Goal: Information Seeking & Learning: Learn about a topic

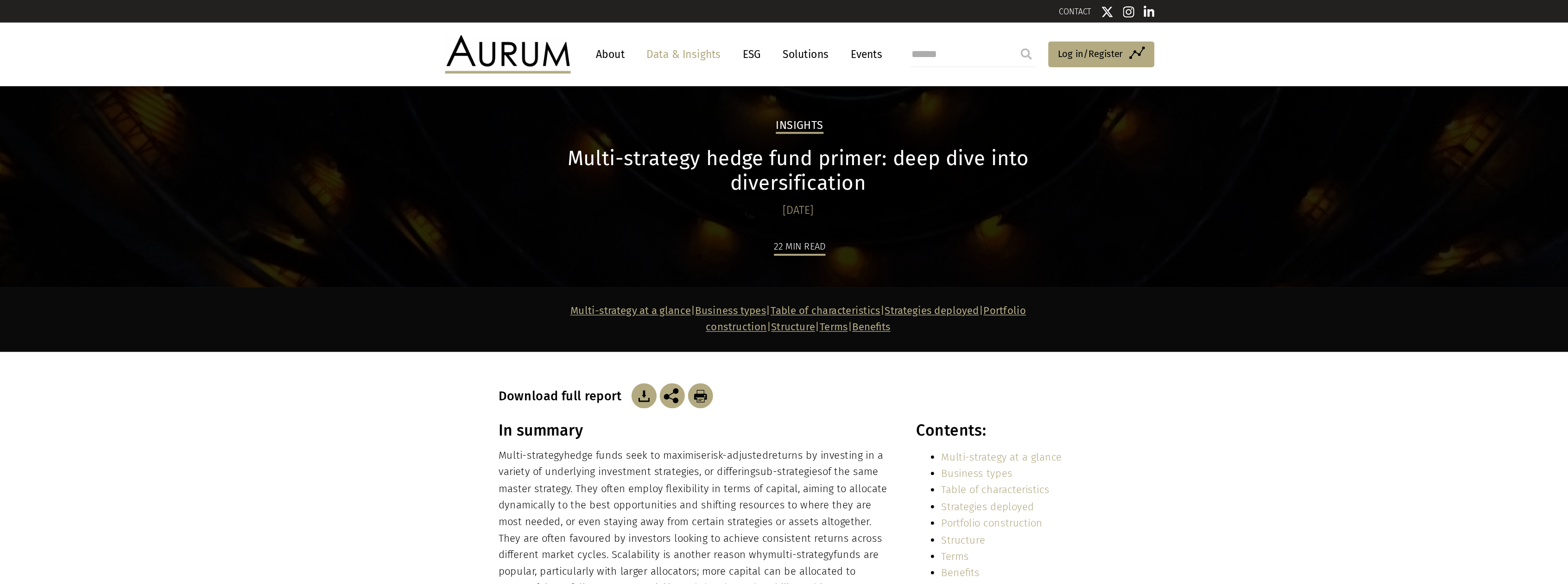
click at [641, 40] on link "About" at bounding box center [644, 40] width 31 height 17
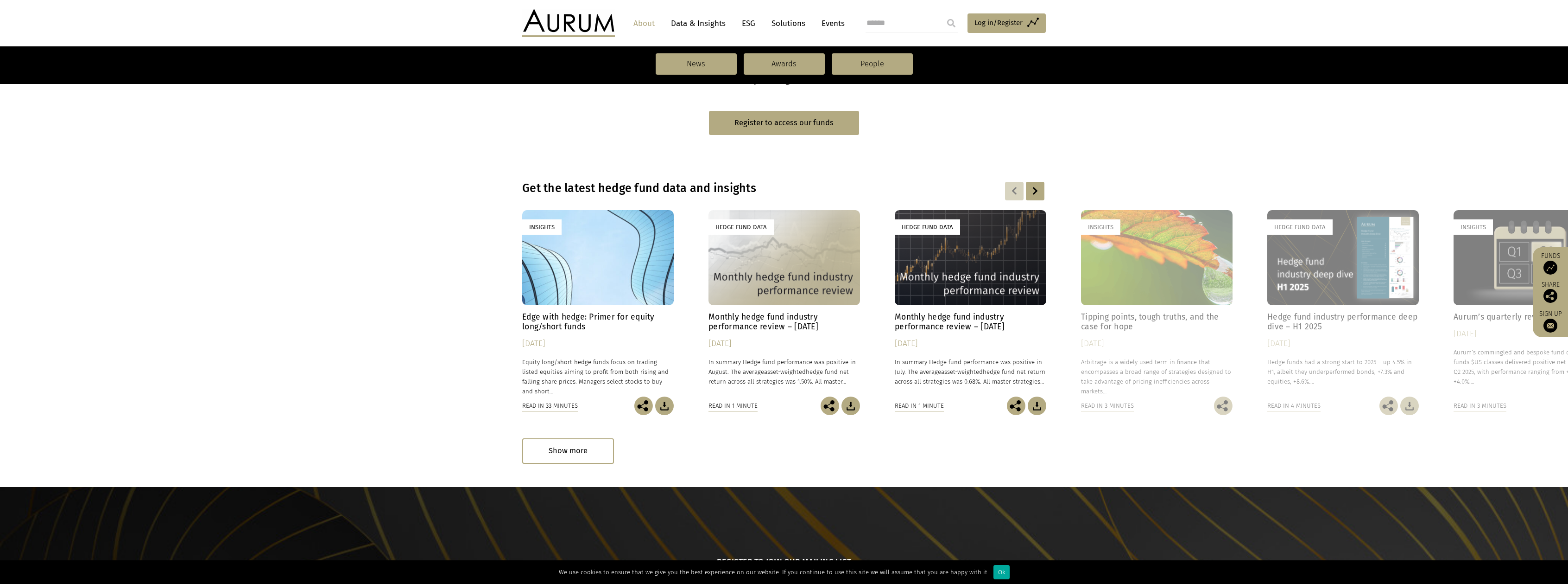
scroll to position [565, 0]
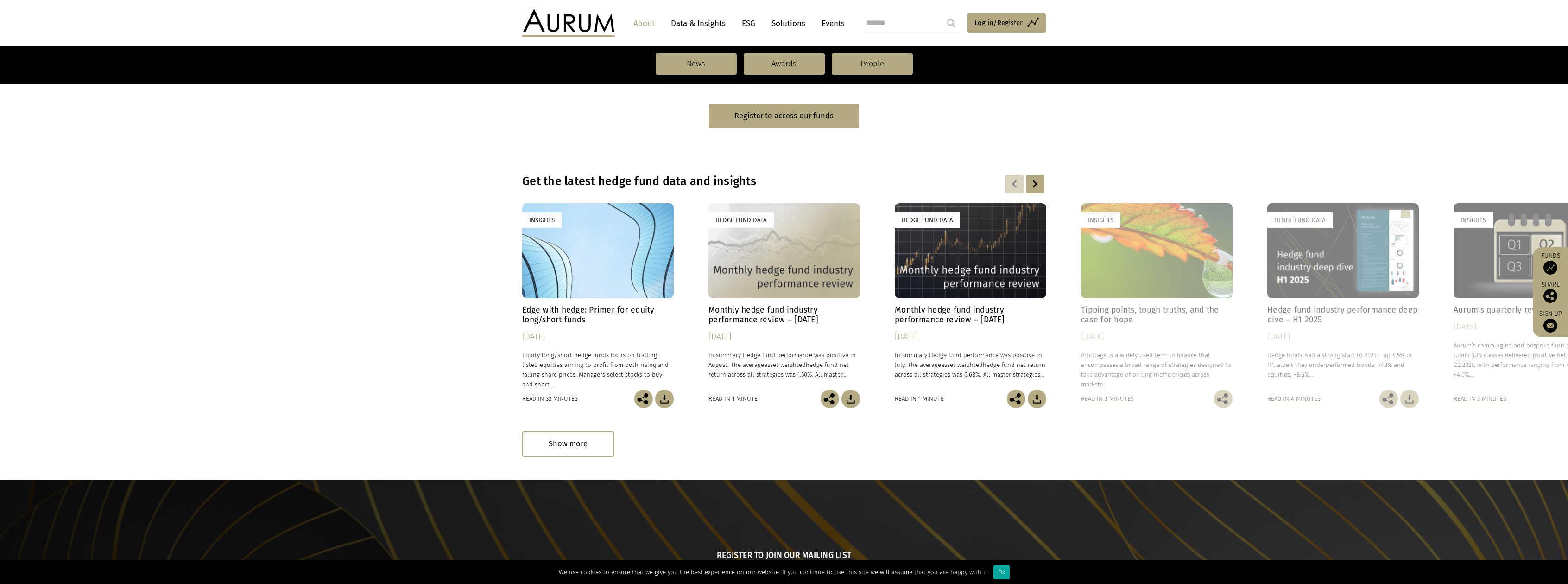
click at [732, 323] on h4 "Monthly hedge fund industry performance review – [DATE]" at bounding box center [784, 315] width 152 height 20
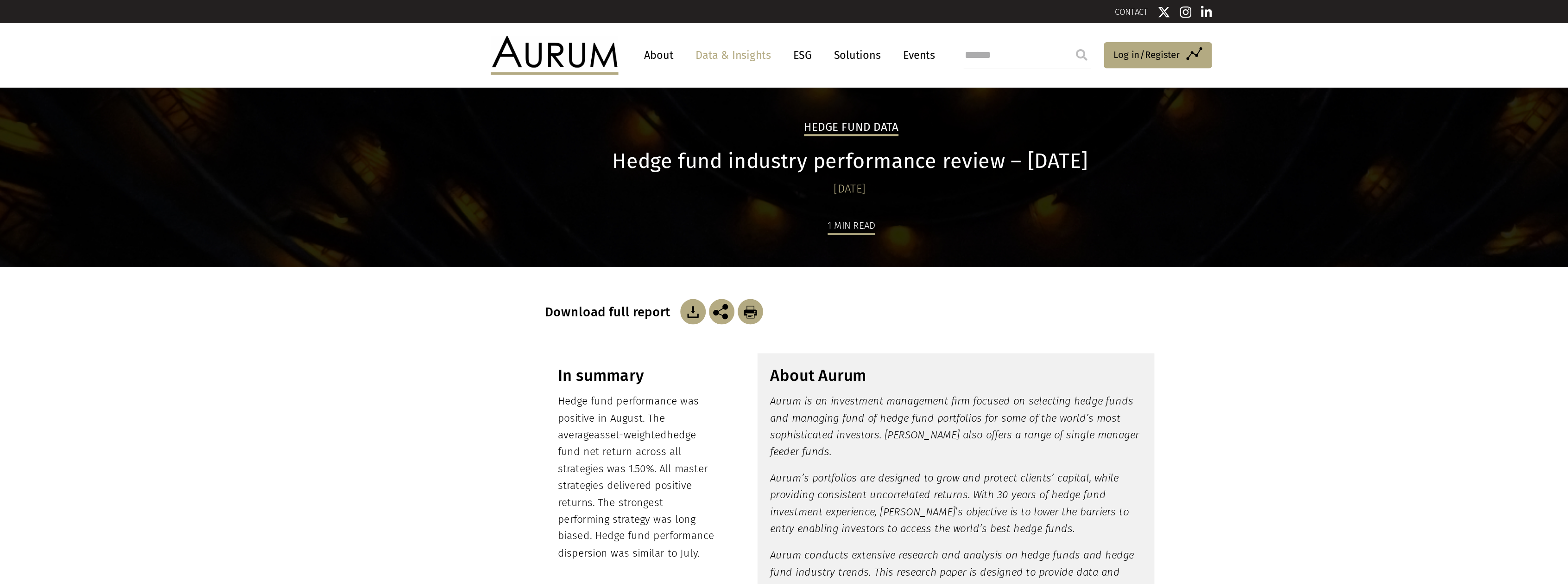
click at [647, 41] on link "About" at bounding box center [644, 40] width 31 height 17
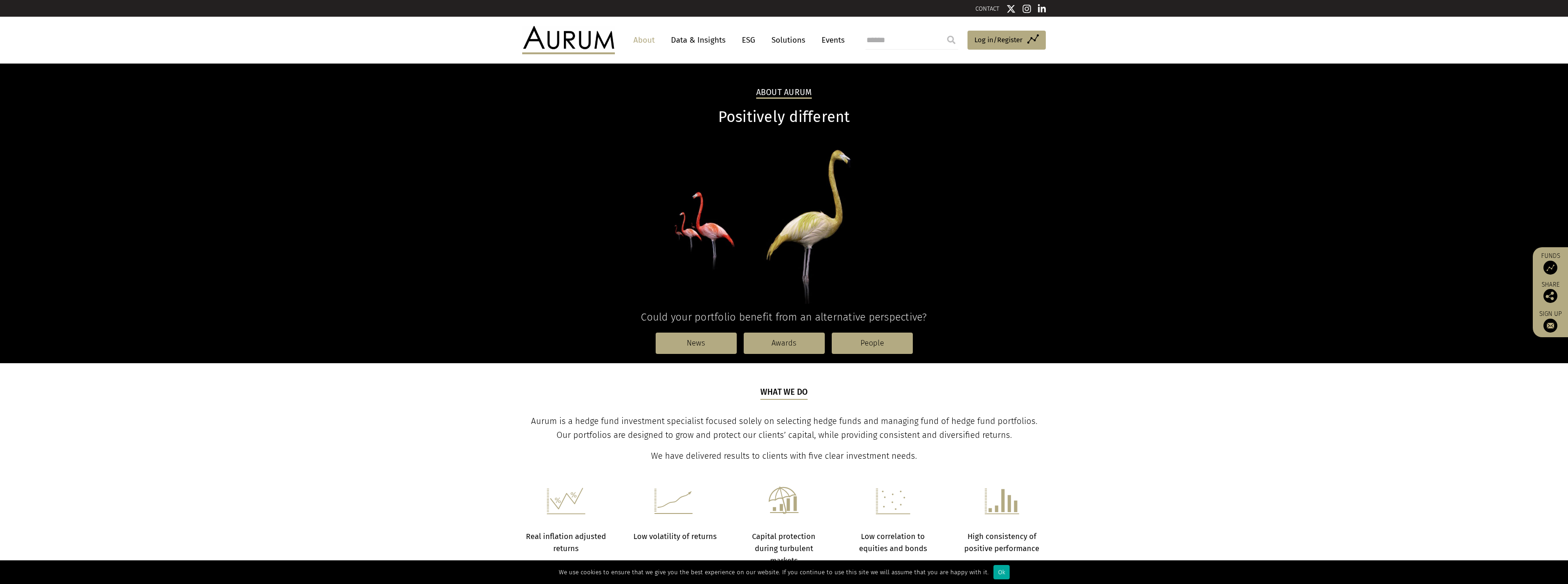
click at [689, 43] on link "Data & Insights" at bounding box center [698, 40] width 64 height 17
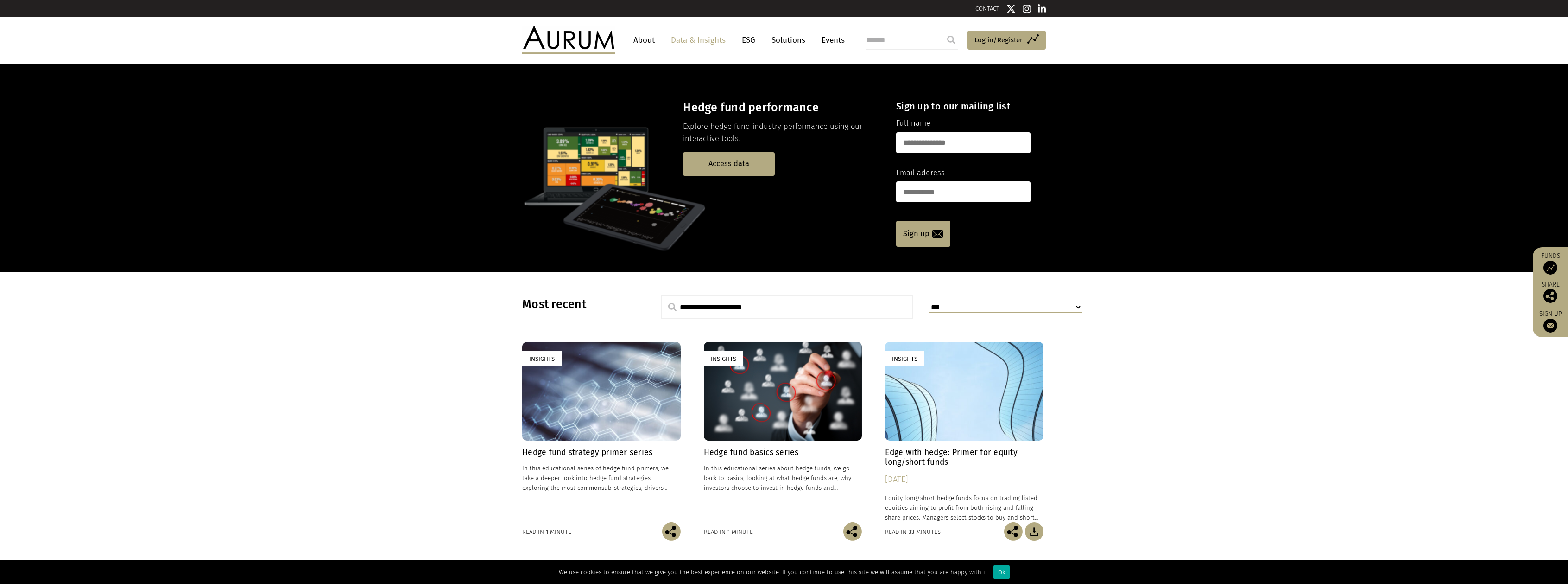
click at [788, 43] on link "Solutions" at bounding box center [788, 40] width 43 height 17
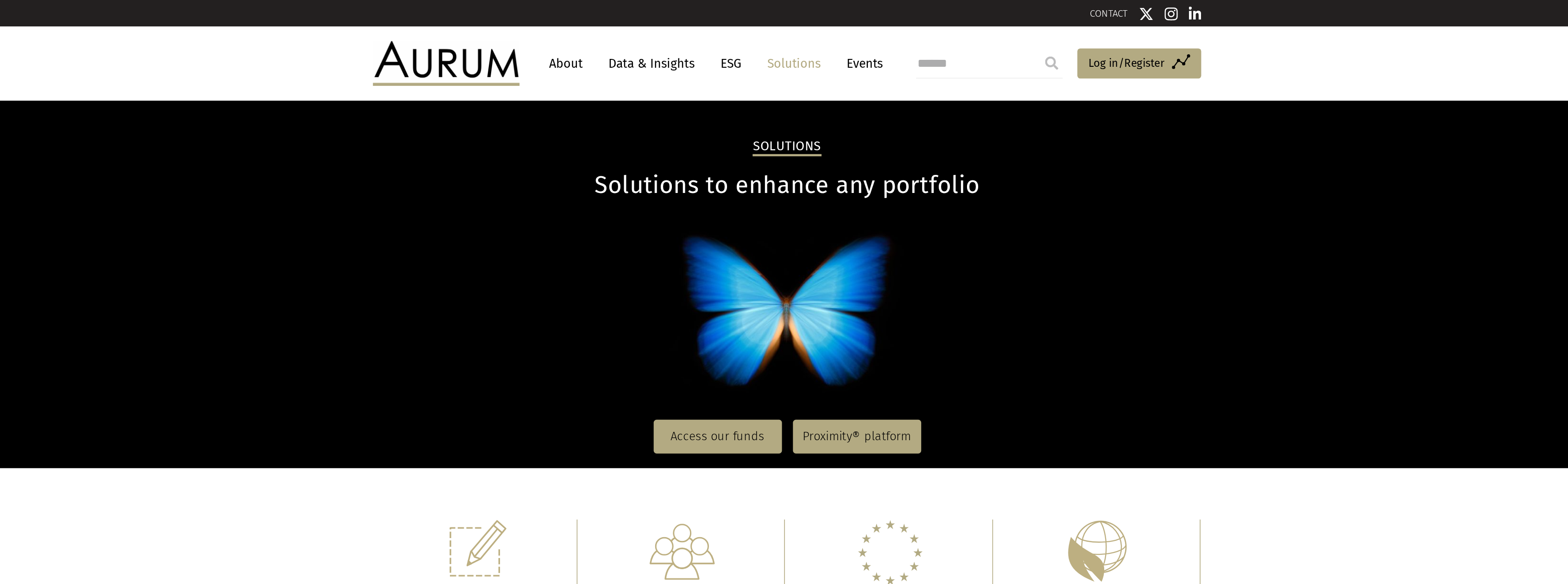
click at [593, 53] on img at bounding box center [569, 40] width 93 height 28
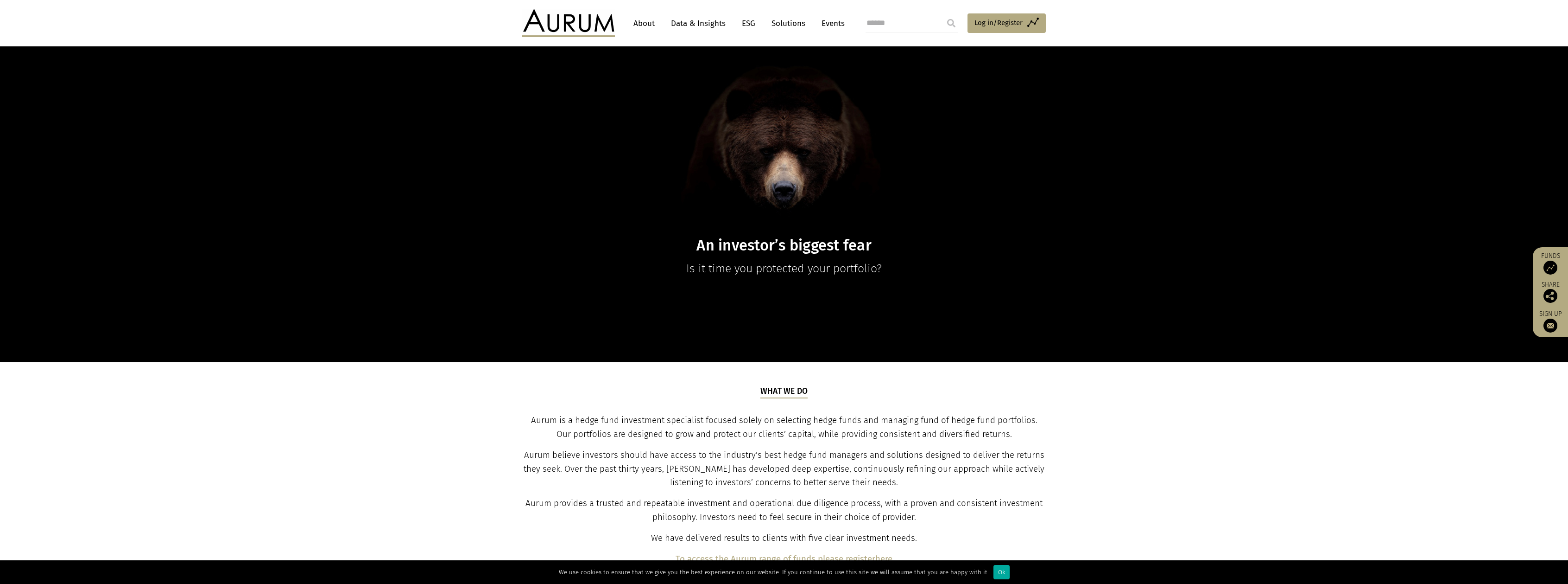
scroll to position [37, 0]
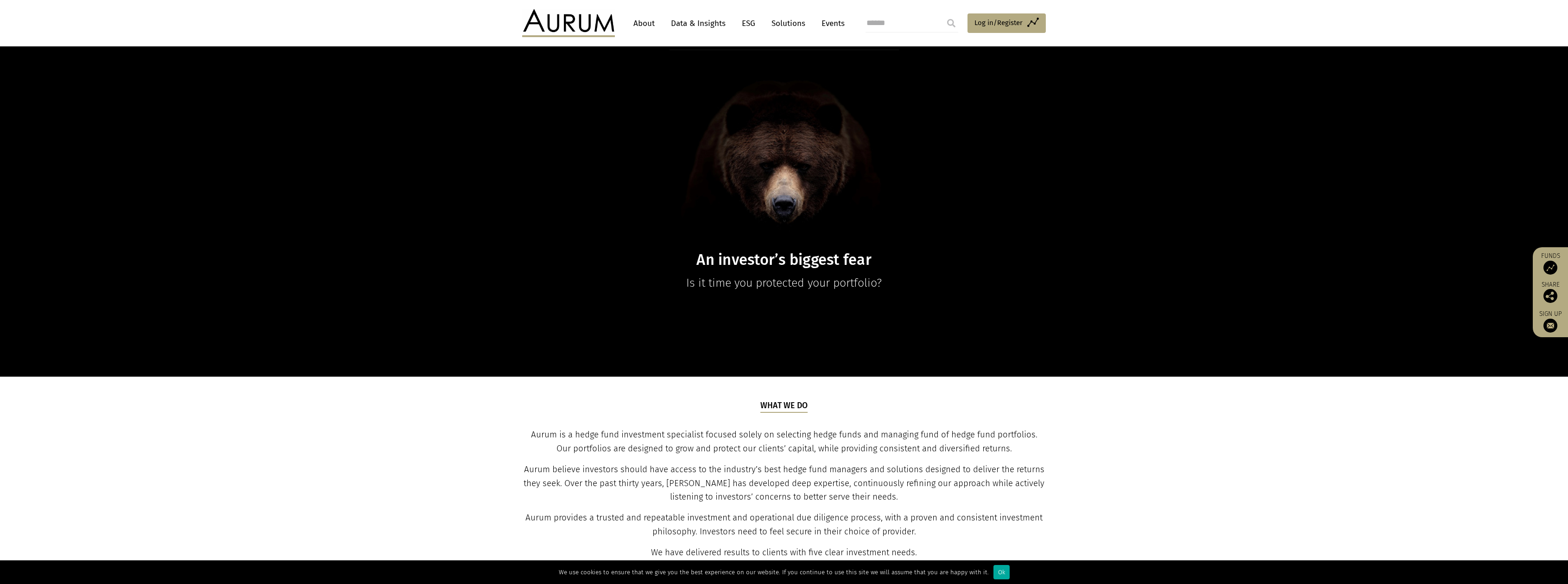
click at [704, 22] on link "Data & Insights" at bounding box center [698, 23] width 64 height 17
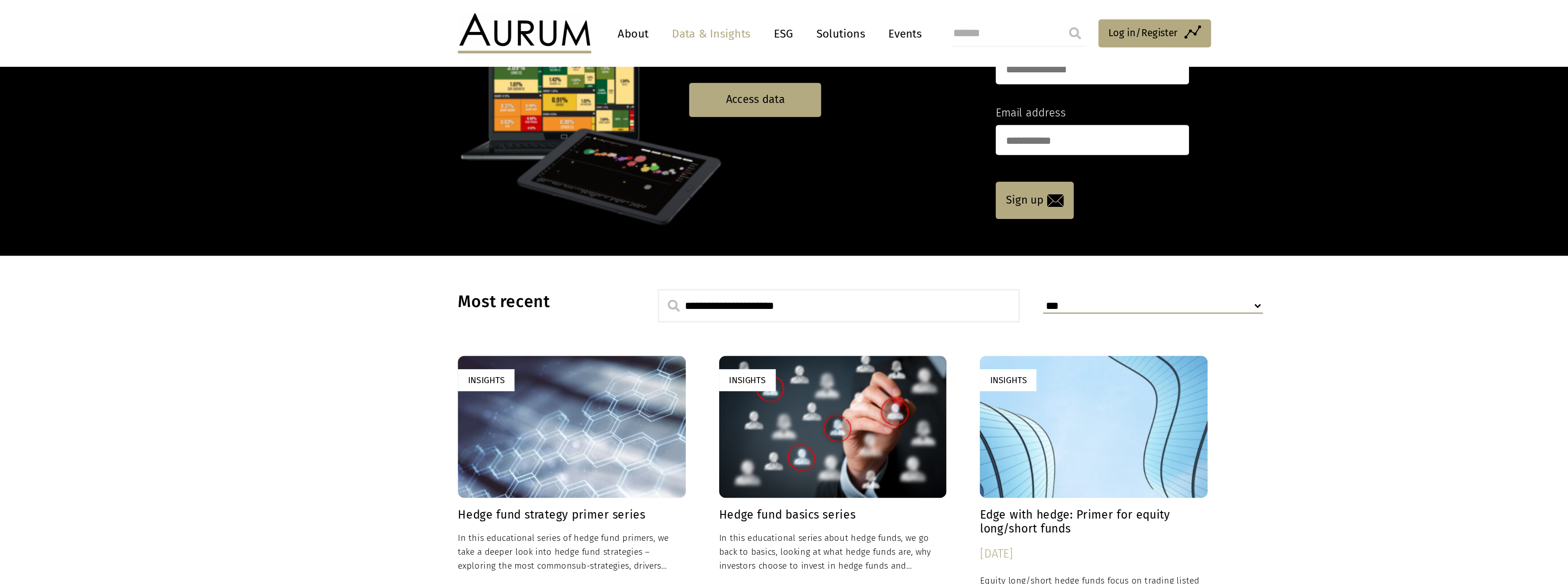
scroll to position [56, 0]
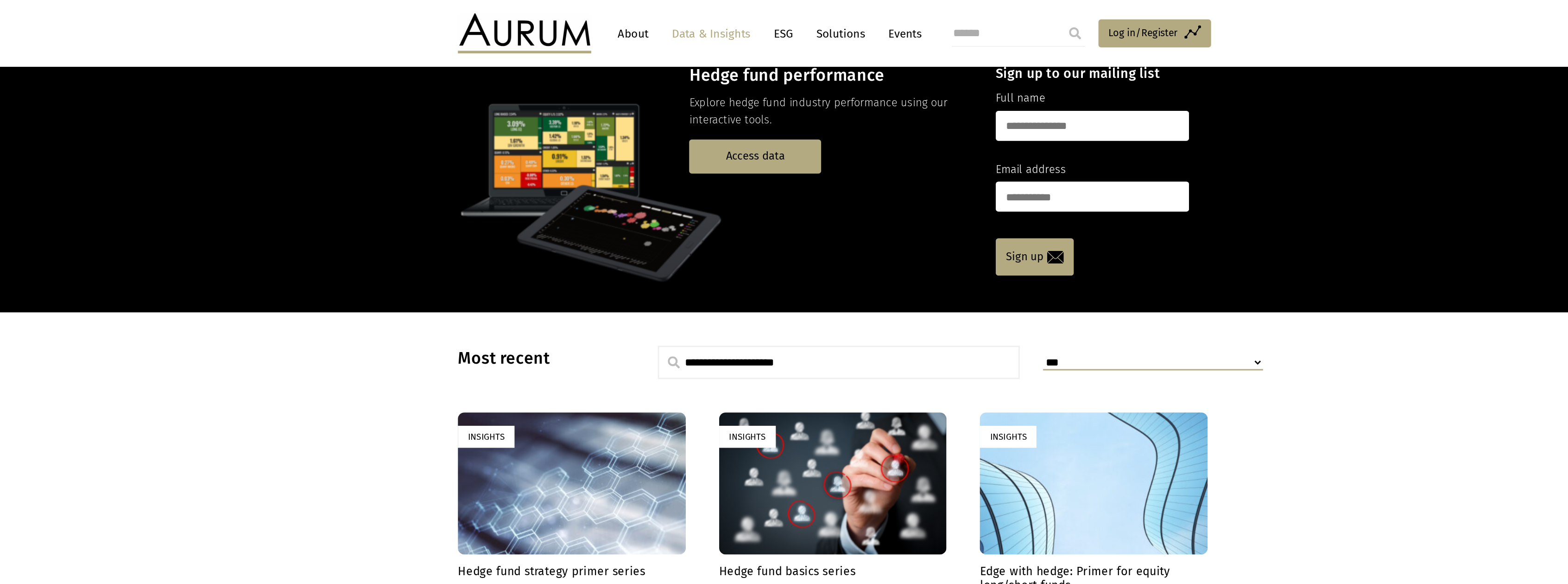
click at [567, 315] on div "Insights" at bounding box center [602, 336] width 159 height 99
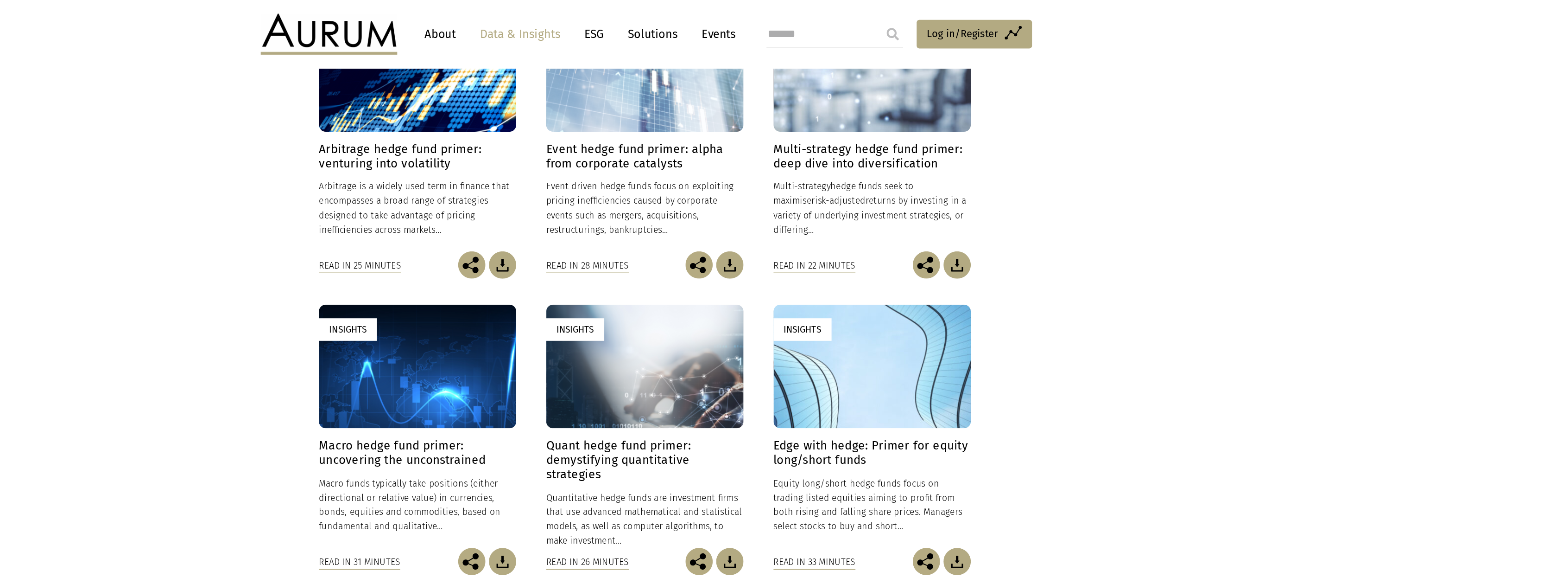
scroll to position [287, 0]
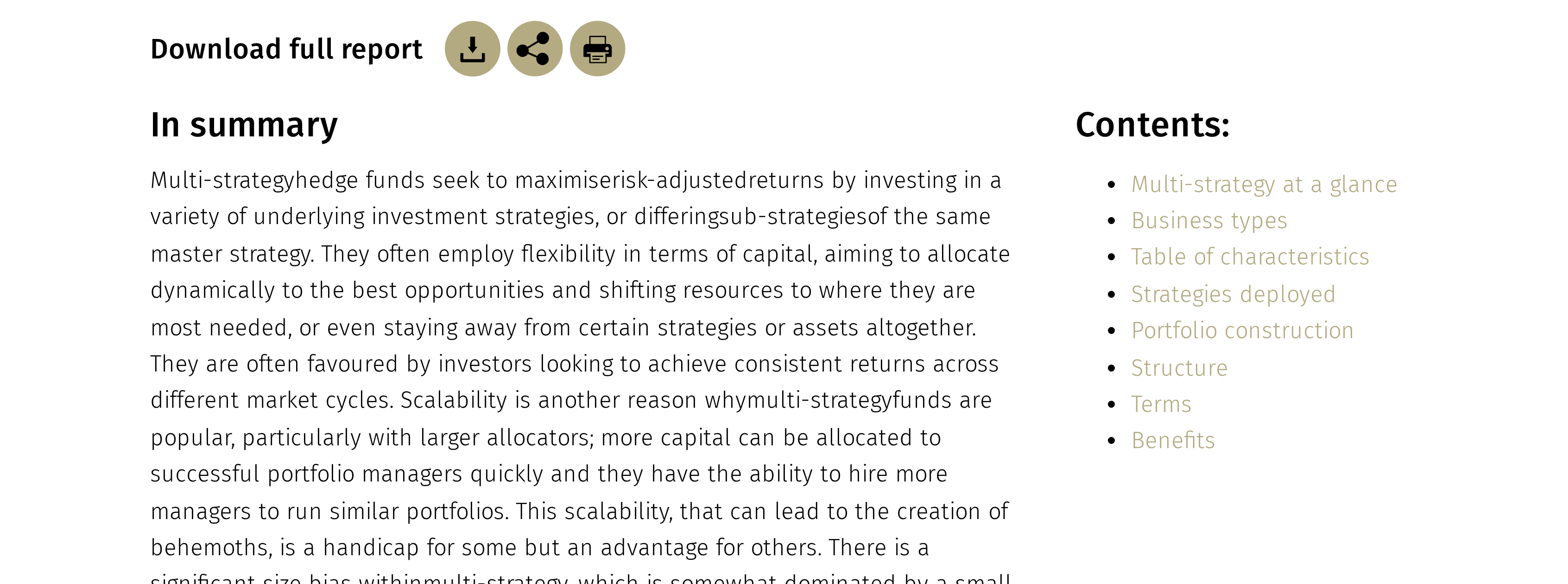
click at [765, 310] on h3 "In summary" at bounding box center [706, 317] width 288 height 14
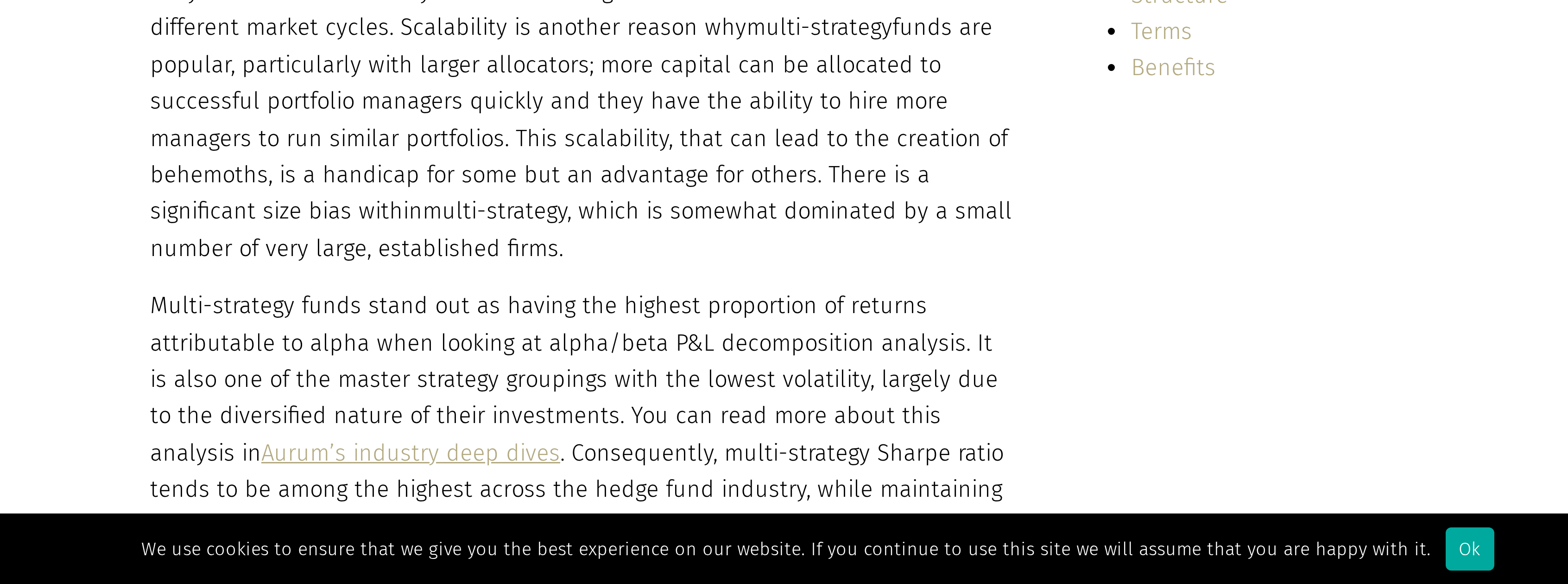
scroll to position [52, 0]
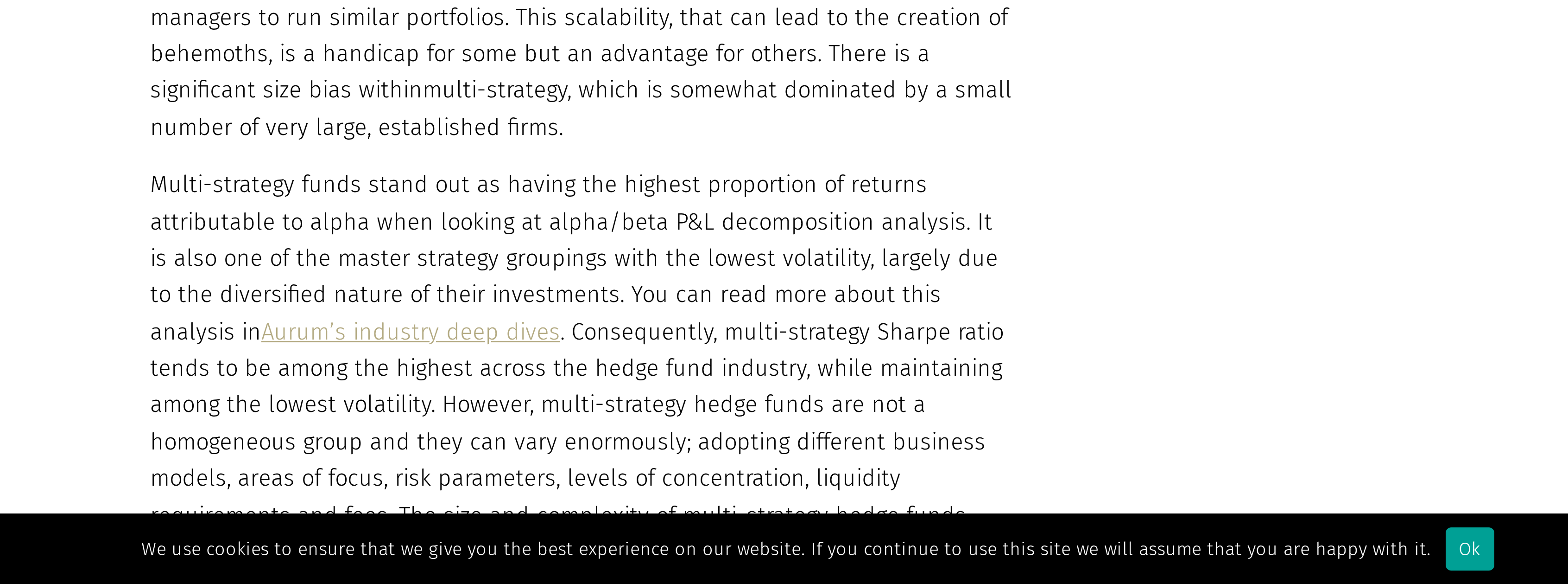
click at [994, 570] on div "Ok" at bounding box center [1002, 572] width 16 height 14
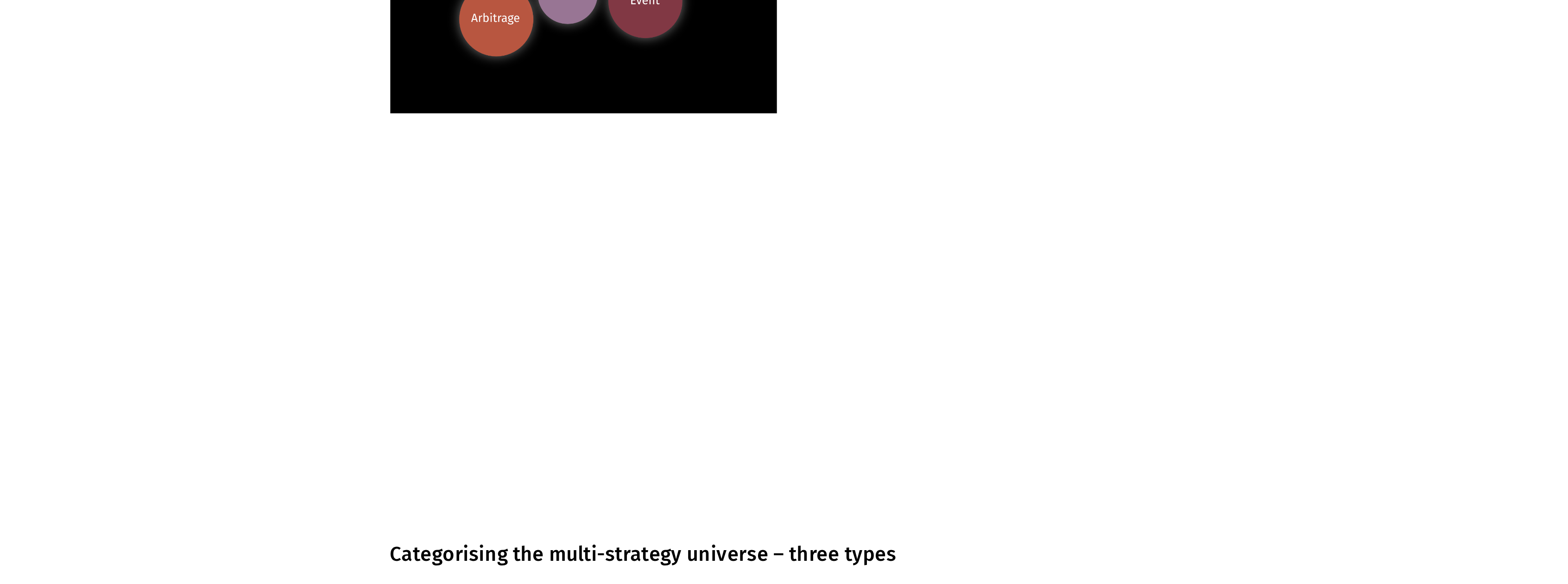
scroll to position [1017, 0]
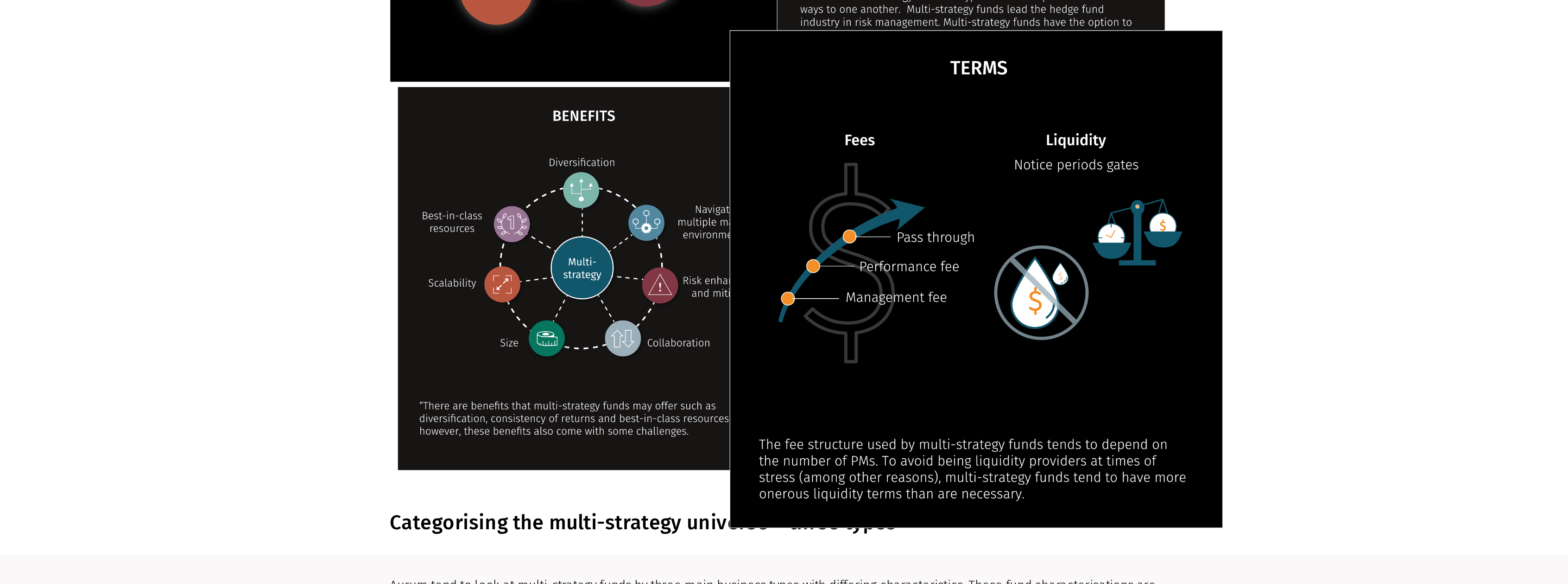
click at [832, 404] on img at bounding box center [896, 407] width 289 height 289
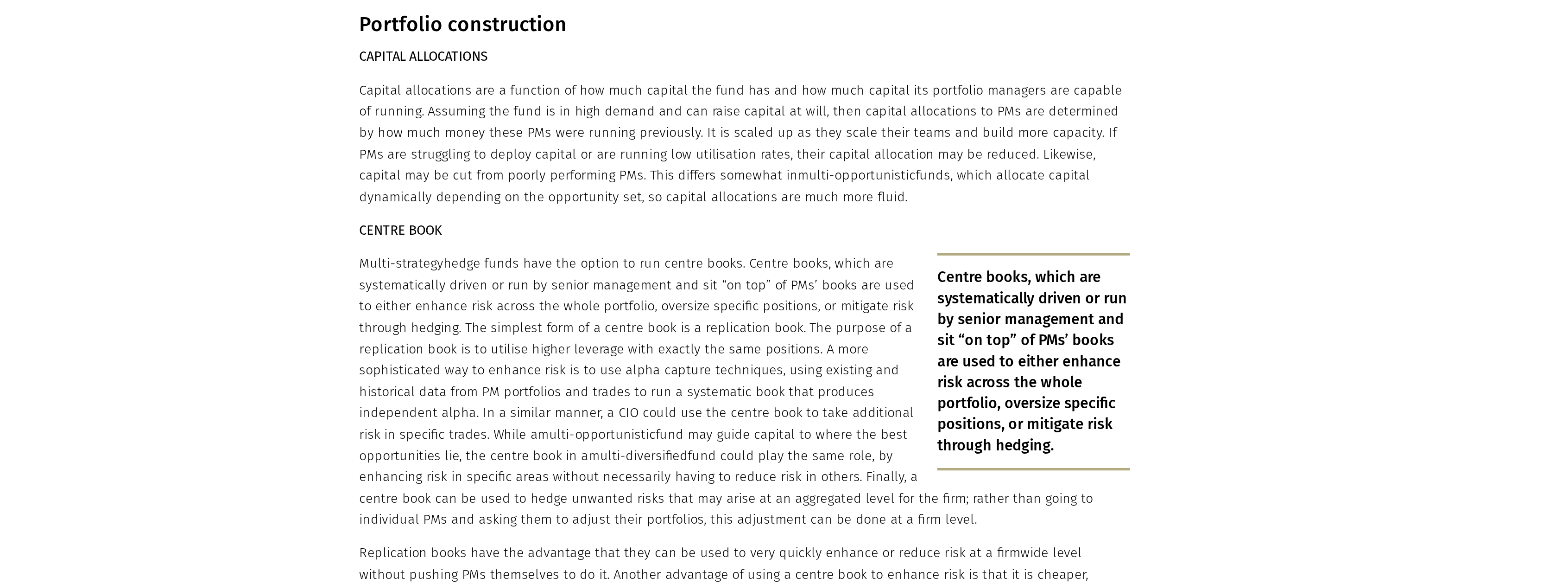
scroll to position [2944, 0]
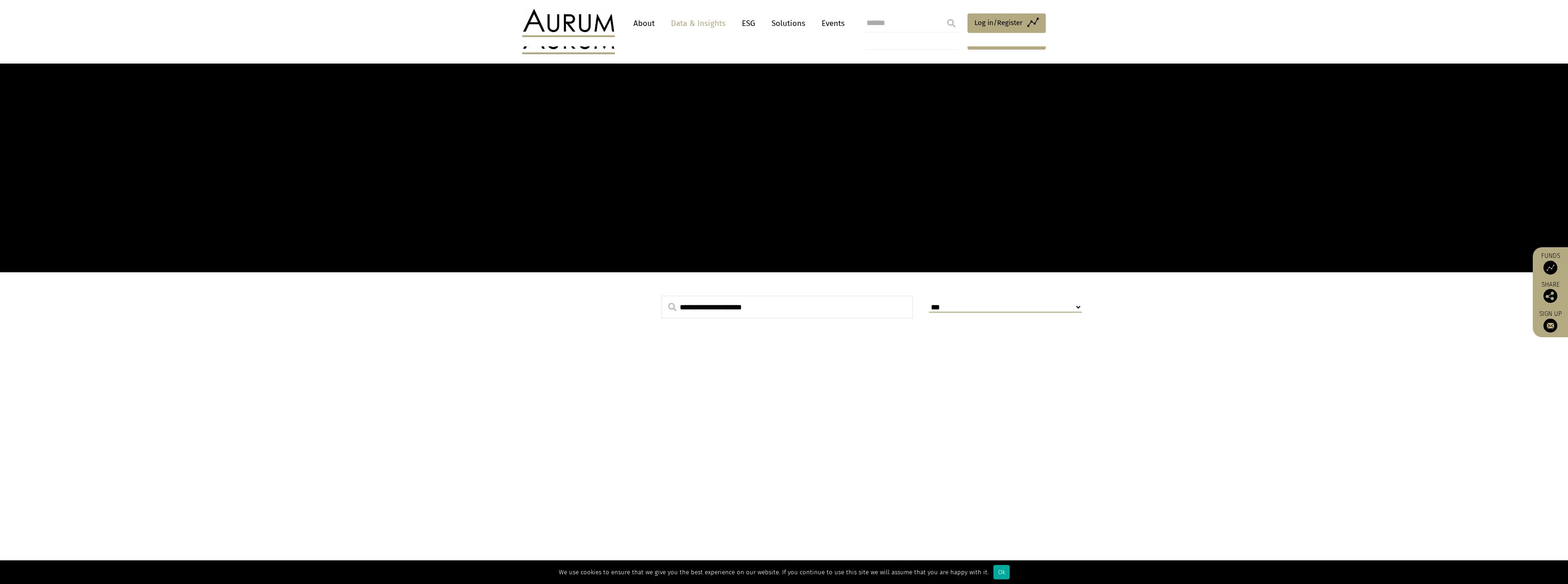
scroll to position [56, 0]
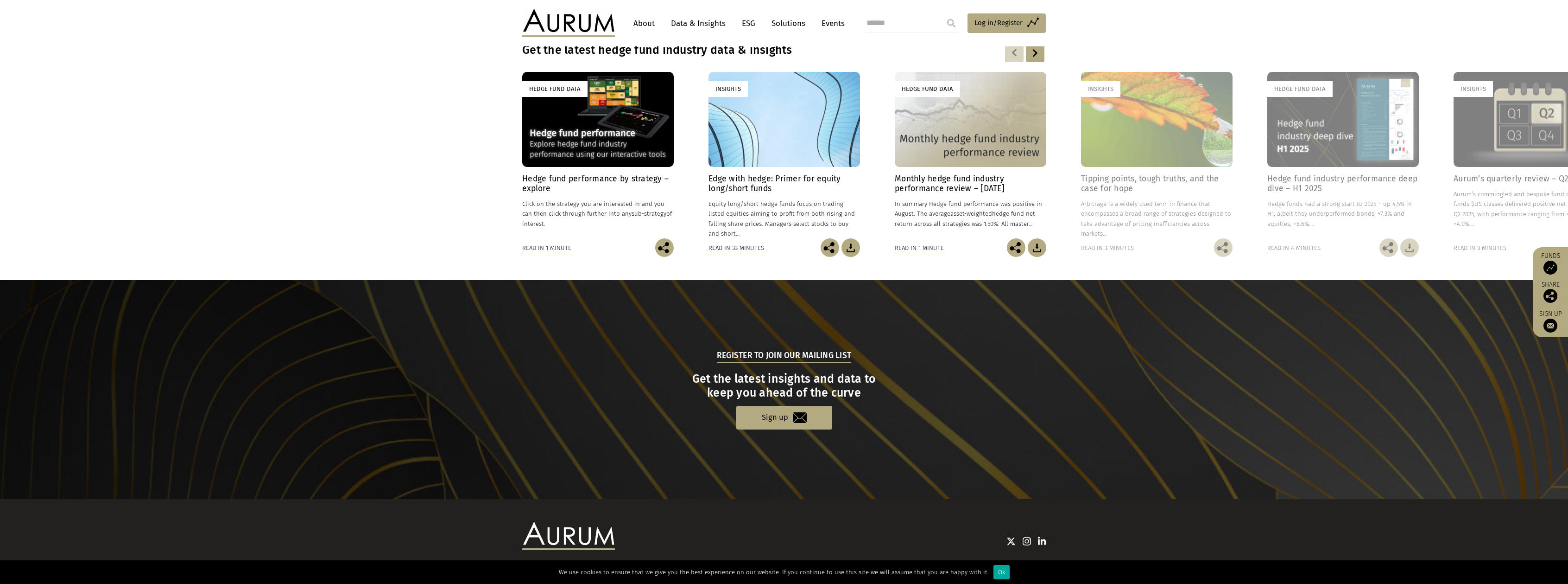
scroll to position [717, 0]
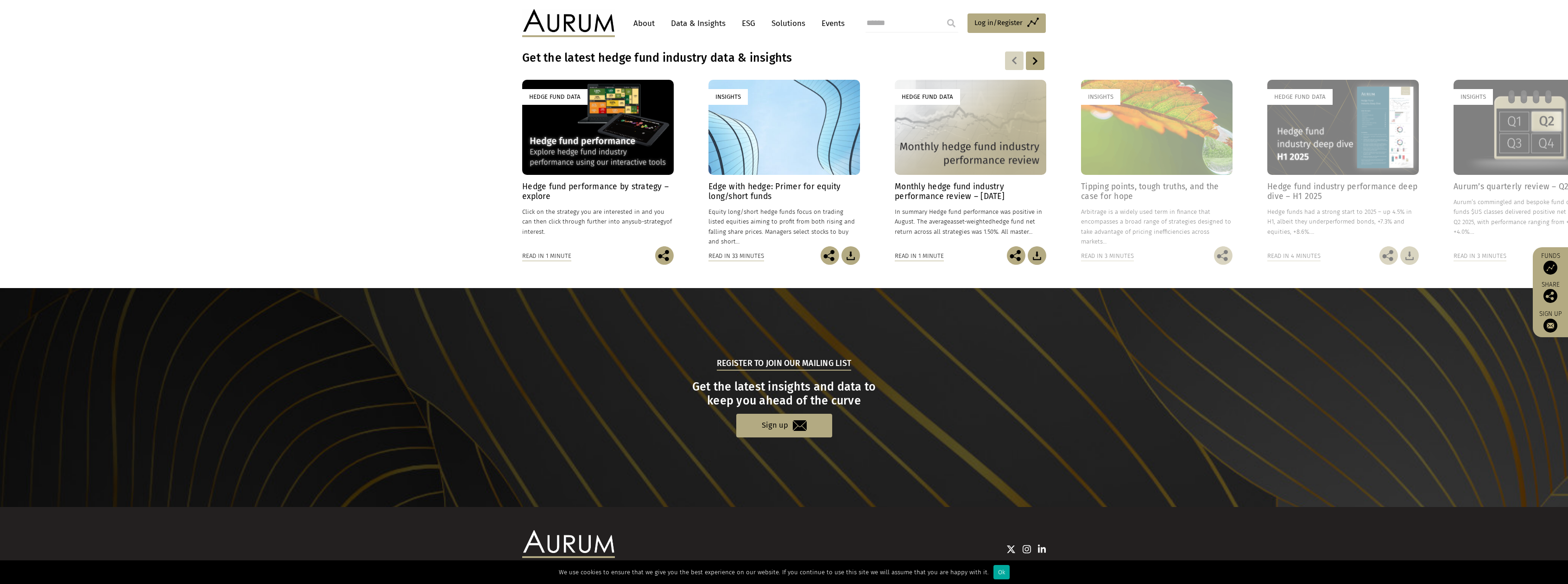
click at [770, 177] on link "Insights Edge with hedge: Primer for equity long/short funds 30/09/2025 Equity …" at bounding box center [784, 162] width 152 height 166
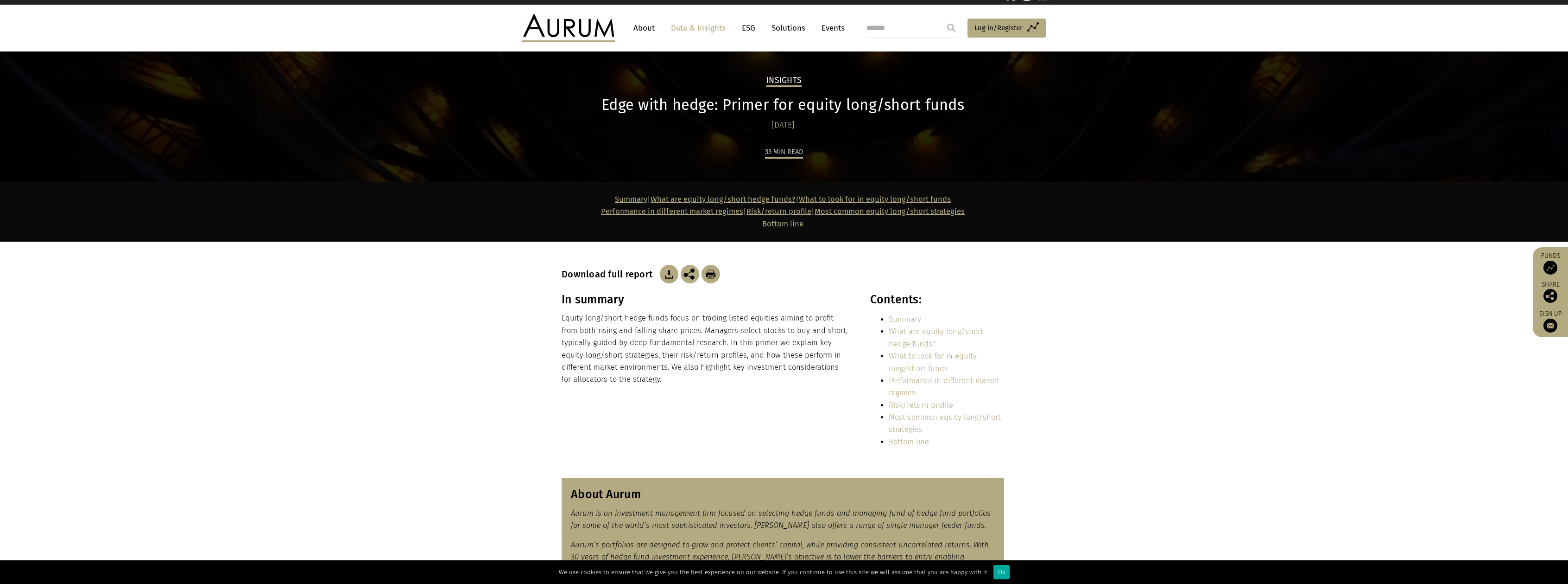
scroll to position [13, 0]
click at [663, 270] on img at bounding box center [669, 274] width 19 height 19
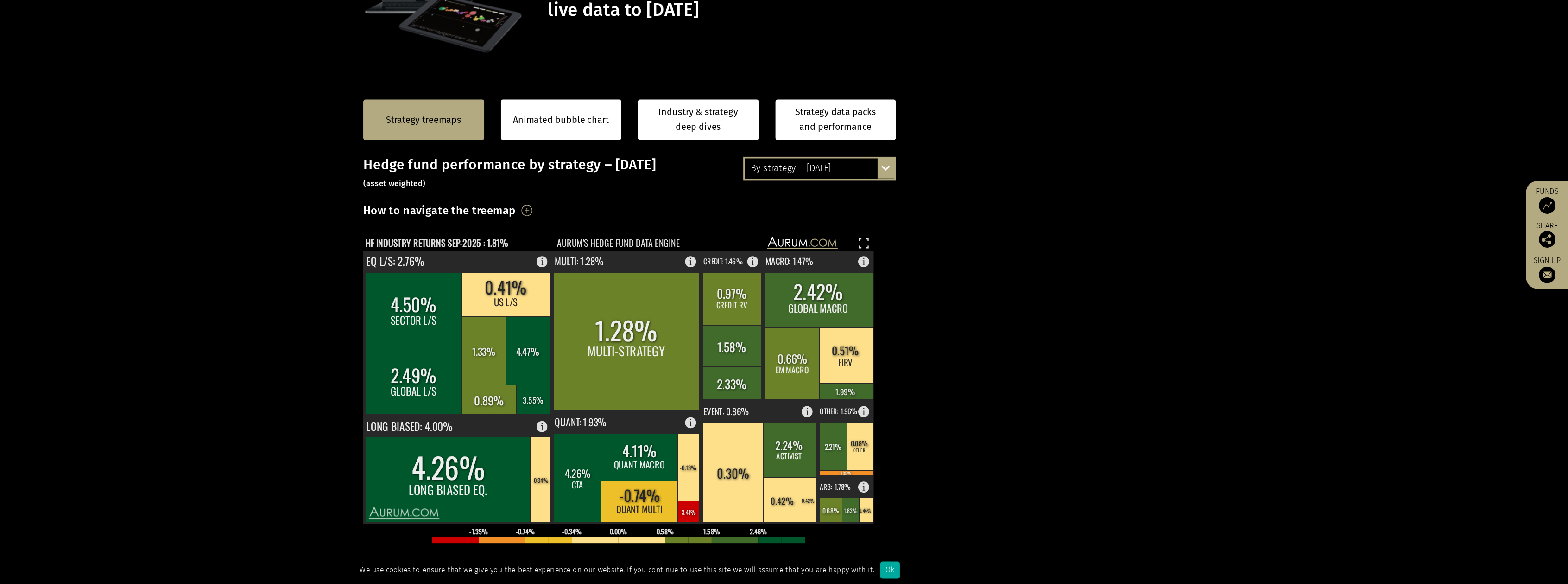
scroll to position [28, 0]
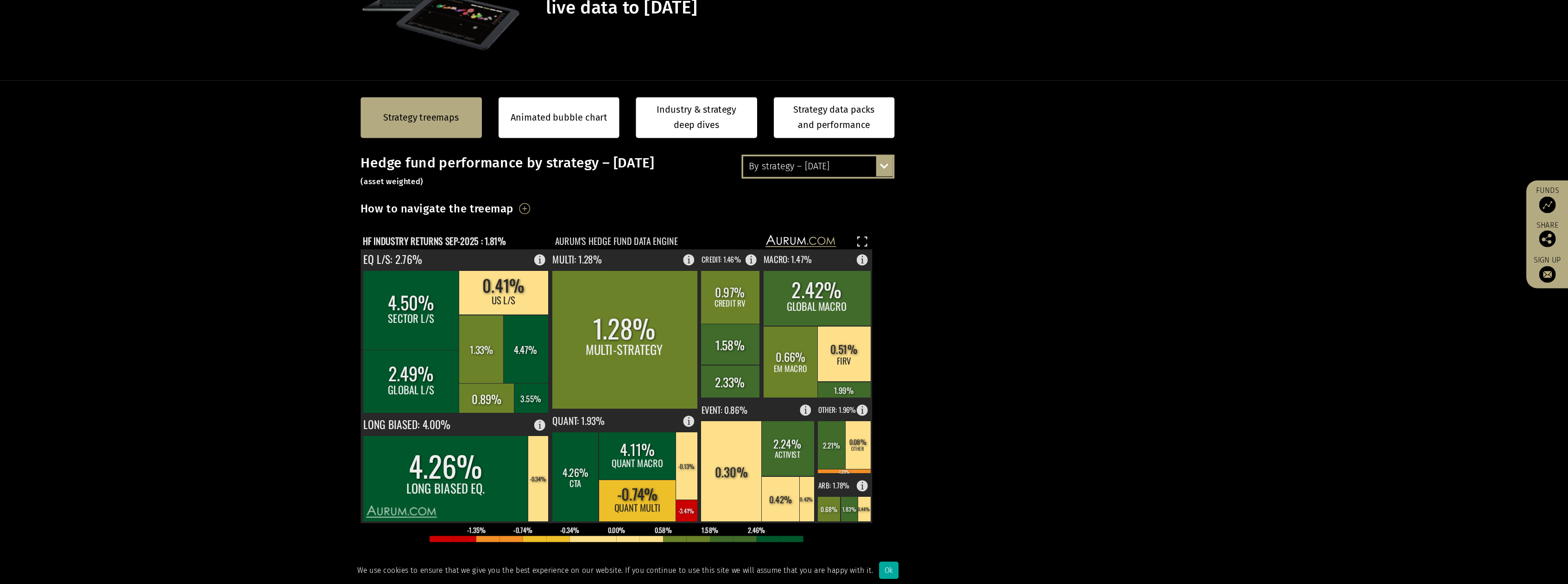
click at [461, 375] on section "Strategy treemaps Animated bubble chart Industry & strategy deep dives Strategy…" at bounding box center [784, 454] width 1568 height 580
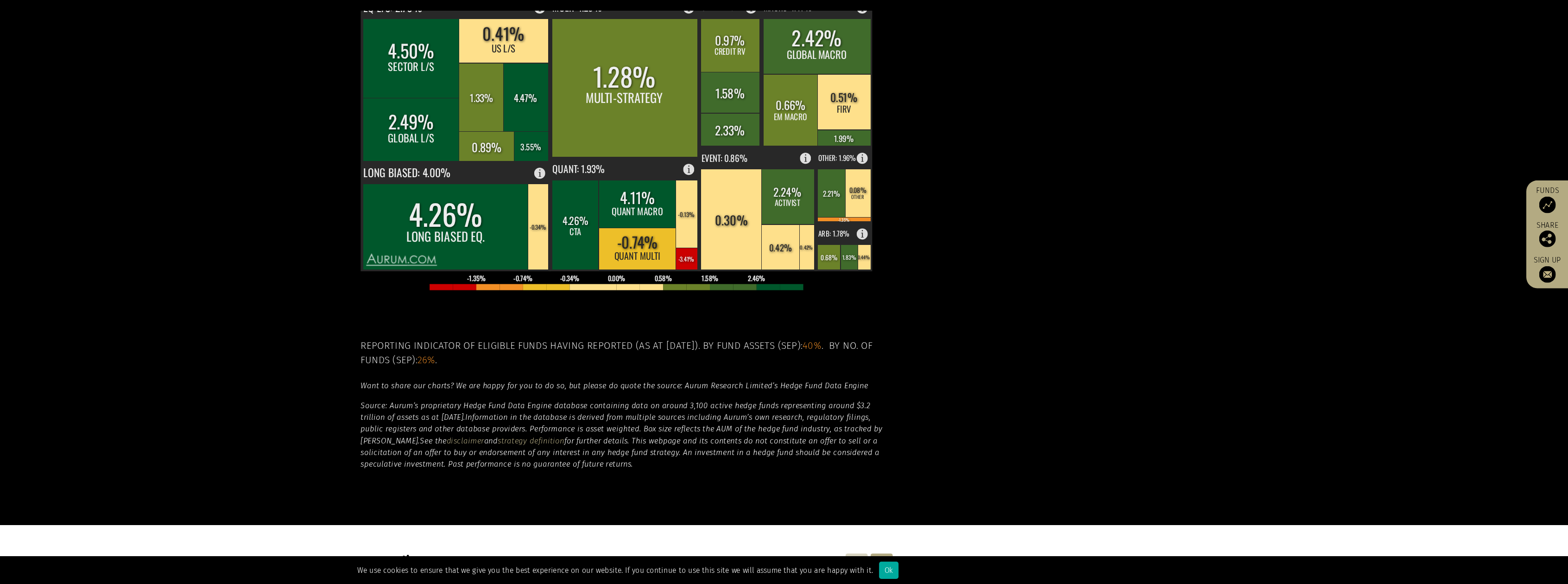
scroll to position [433, 0]
